Goal: Find specific page/section: Find specific page/section

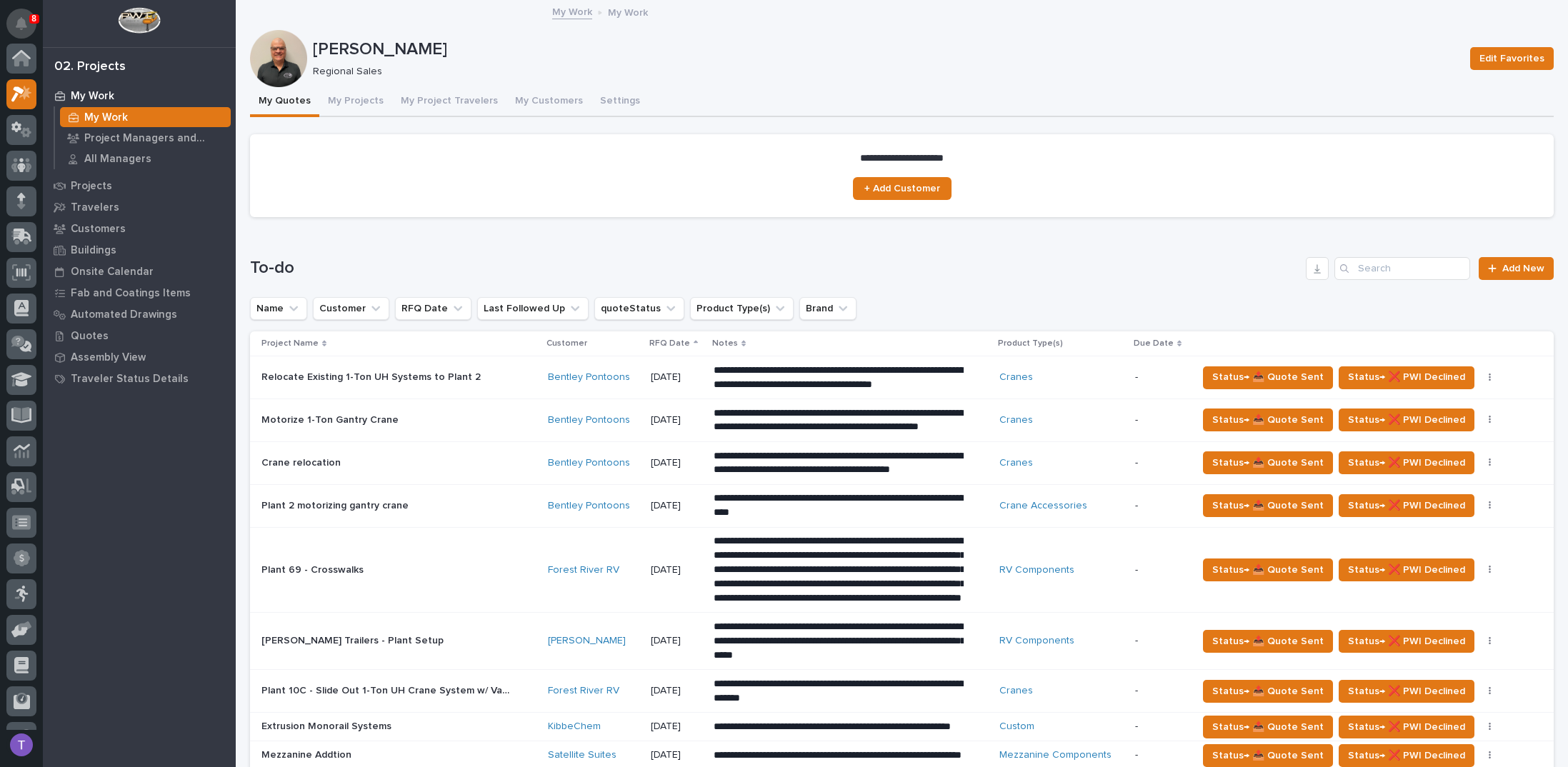
click at [17, 17] on button "Notifications" at bounding box center [22, 23] width 30 height 30
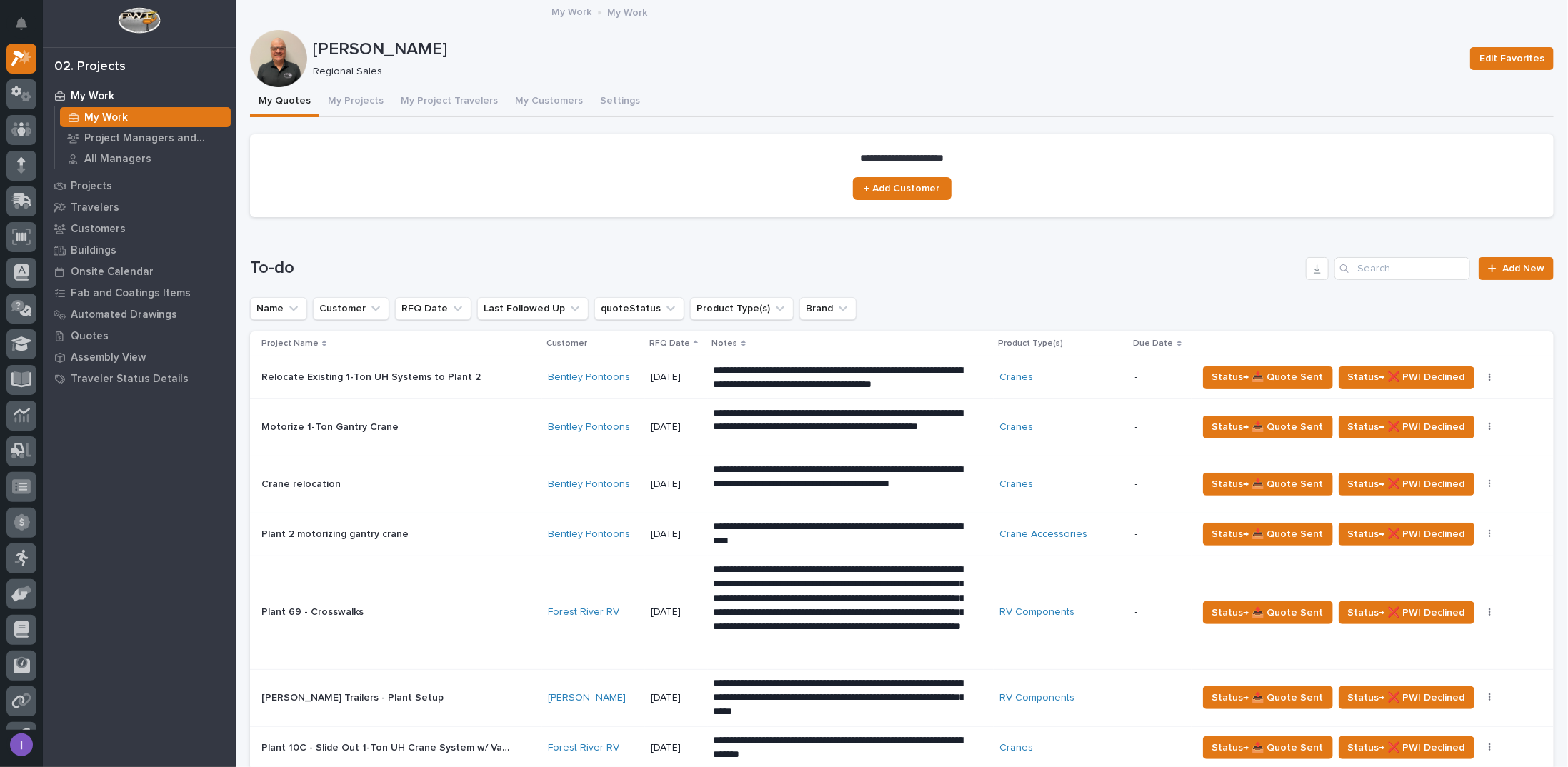
click at [189, 11] on div at bounding box center [139, 23] width 193 height 47
